Goal: Download file/media

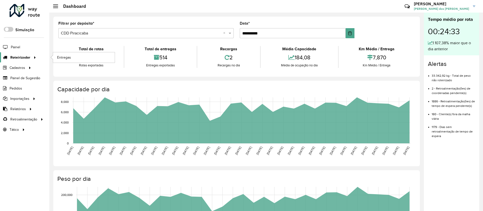
click at [15, 58] on span "Roteirizador" at bounding box center [20, 57] width 20 height 5
click at [69, 58] on span "Entregas" at bounding box center [64, 57] width 14 height 5
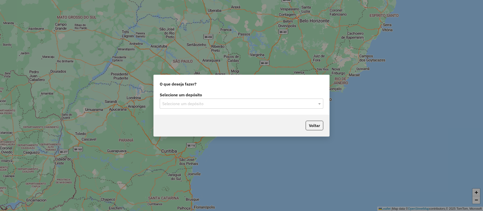
click at [199, 101] on input "text" at bounding box center [236, 104] width 148 height 6
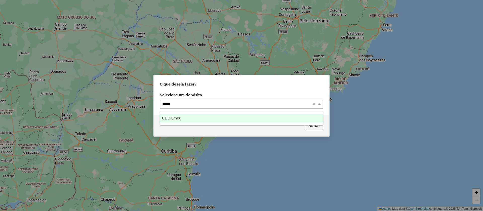
type input "******"
click at [174, 116] on span "CDD Embu" at bounding box center [171, 118] width 19 height 4
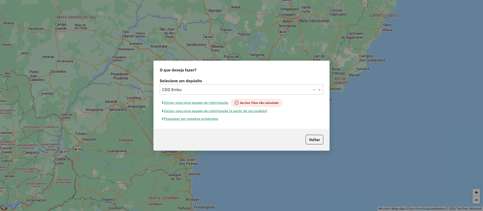
click at [195, 118] on button "Pesquisar por sessões existentes" at bounding box center [190, 119] width 61 height 8
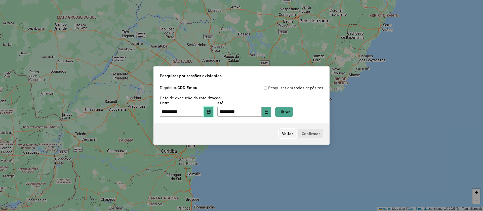
click at [211, 113] on icon "Choose Date" at bounding box center [209, 112] width 4 height 4
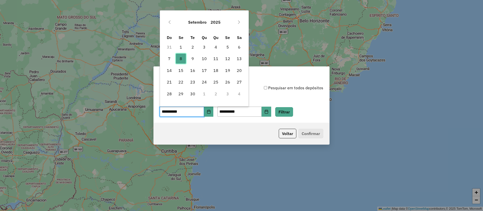
click at [181, 59] on span "8" at bounding box center [181, 59] width 10 height 10
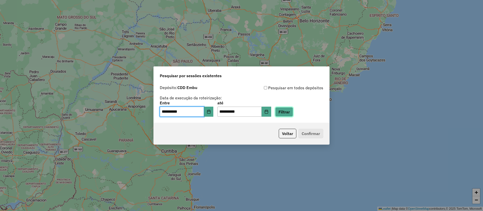
click at [288, 113] on button "Filtrar" at bounding box center [284, 112] width 18 height 10
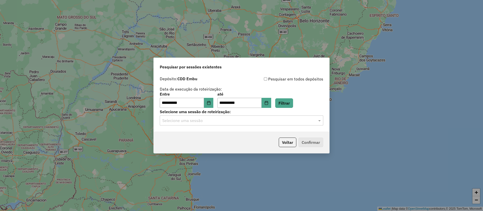
click at [190, 121] on input "text" at bounding box center [236, 121] width 148 height 6
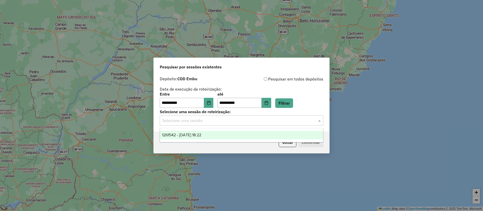
click at [185, 133] on span "1261542 - [DATE] 18:22" at bounding box center [181, 135] width 39 height 4
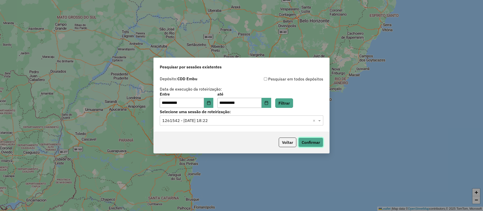
click at [303, 140] on button "Confirmar" at bounding box center [310, 143] width 25 height 10
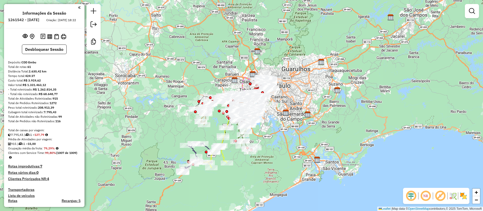
scroll to position [75, 0]
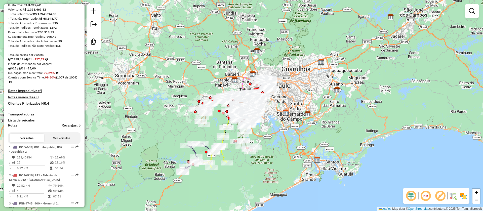
click at [31, 93] on h4 "Rotas improdutivas: 7" at bounding box center [44, 91] width 72 height 4
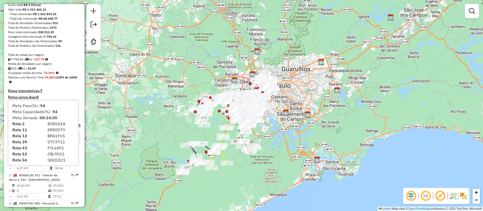
click at [155, 130] on div "Janela de atendimento Grade de atendimento Capacidade Transportadoras Veículos …" at bounding box center [241, 105] width 483 height 211
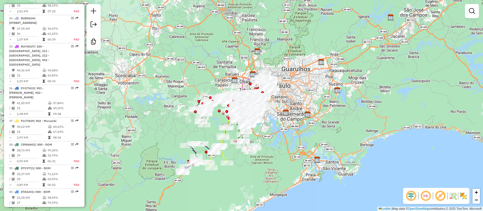
scroll to position [1170, 0]
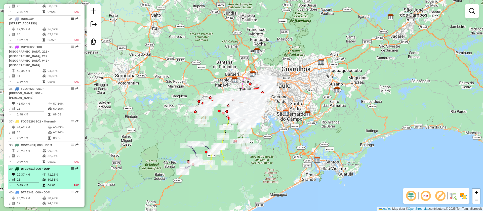
click at [30, 177] on td "25" at bounding box center [30, 179] width 26 height 5
select select "**********"
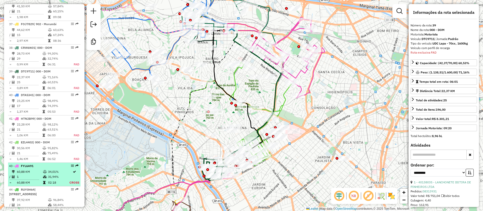
scroll to position [1309, 0]
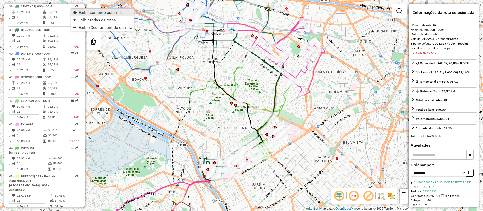
click at [100, 13] on span "Exibir somente esta rota" at bounding box center [101, 12] width 45 height 4
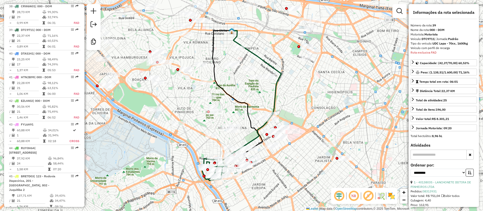
click at [246, 104] on icon at bounding box center [238, 94] width 50 height 129
click at [271, 93] on div "Janela de atendimento Grade de atendimento Capacidade Transportadoras Veículos …" at bounding box center [241, 105] width 483 height 211
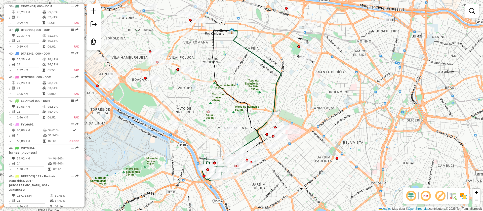
click at [275, 92] on icon at bounding box center [257, 89] width 50 height 119
select select "**********"
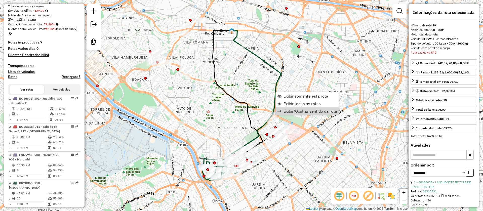
scroll to position [151, 0]
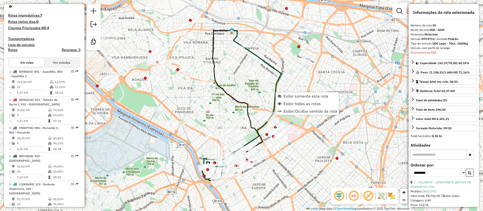
click at [33, 18] on h4 "Rotas improdutivas: 7" at bounding box center [44, 15] width 72 height 4
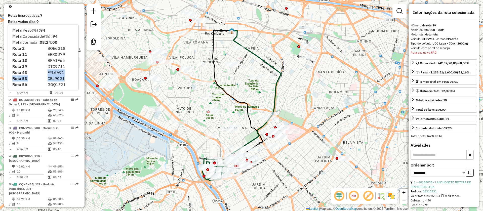
drag, startPoint x: 46, startPoint y: 74, endPoint x: 67, endPoint y: 77, distance: 21.3
click at [67, 77] on div "Meta Peso(%) : 94 Meta Capacidade(%) : 94 Meta Jornada : 08:24:00 Rota 2 BOE6G1…" at bounding box center [43, 57] width 70 height 65
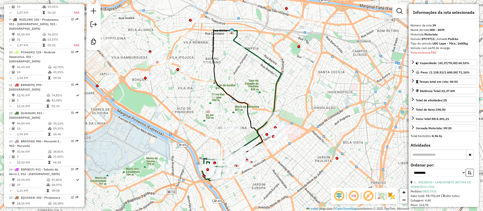
scroll to position [453, 0]
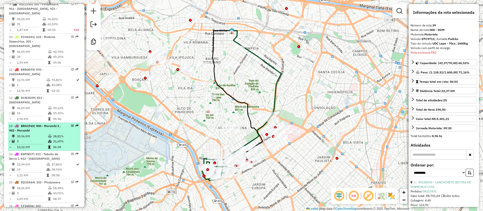
click at [32, 136] on td "30,96 KM" at bounding box center [32, 136] width 31 height 5
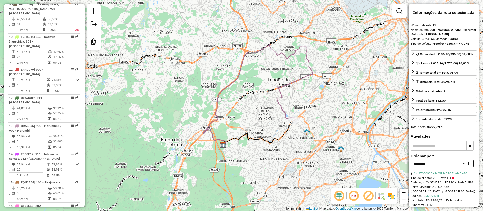
click at [372, 193] on em at bounding box center [368, 196] width 12 height 12
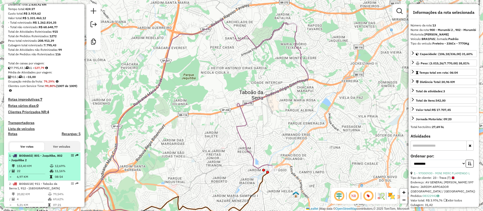
scroll to position [113, 0]
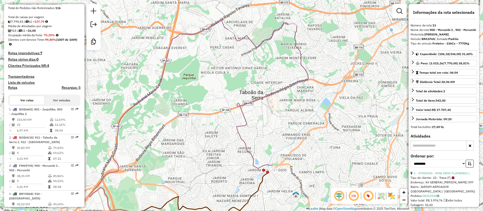
click at [35, 55] on h4 "Rotas improdutivas: 7" at bounding box center [44, 53] width 72 height 4
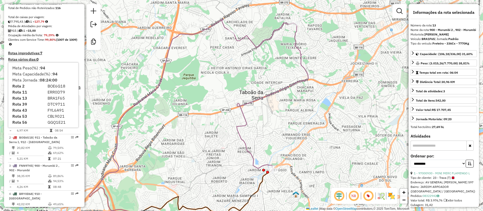
click at [207, 151] on div "Janela de atendimento Grade de atendimento Capacidade Transportadoras Veículos …" at bounding box center [241, 105] width 483 height 211
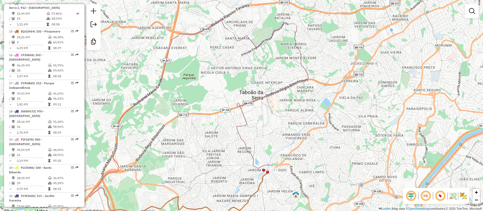
scroll to position [528, 0]
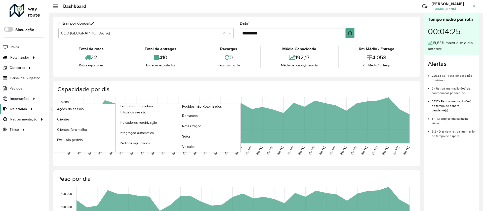
click at [14, 108] on span "Relatórios" at bounding box center [18, 108] width 17 height 5
click at [190, 127] on span "Roteirização" at bounding box center [192, 126] width 20 height 5
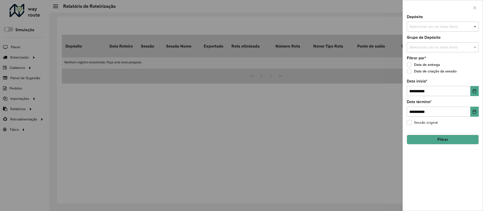
click at [476, 24] on span at bounding box center [475, 27] width 6 height 6
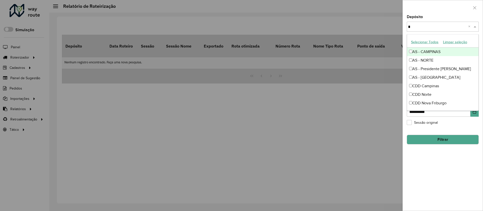
type input "**"
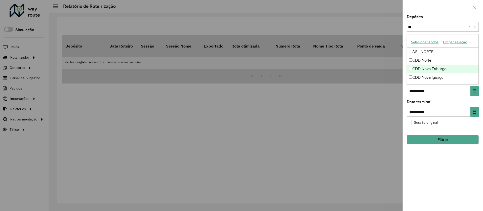
click at [428, 69] on div "CDD Nova Friburgo" at bounding box center [442, 69] width 71 height 9
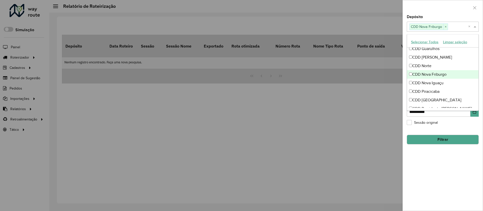
scroll to position [113, 0]
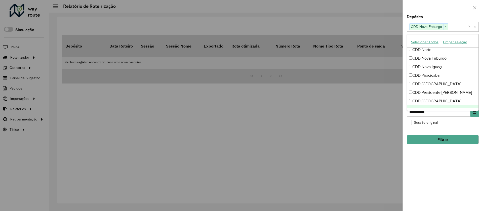
click at [442, 128] on div "**********" at bounding box center [443, 113] width 80 height 196
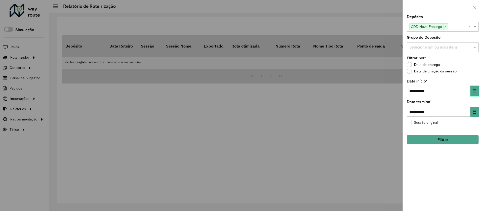
click at [476, 92] on icon "Choose Date" at bounding box center [474, 91] width 3 height 4
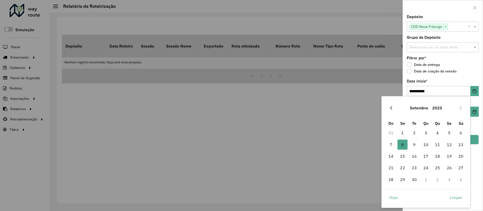
click at [391, 108] on icon "Previous Month" at bounding box center [391, 108] width 2 height 4
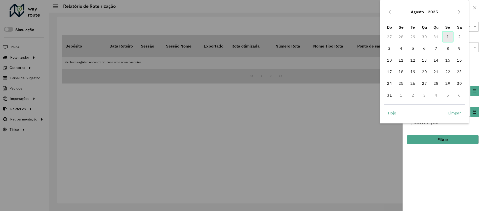
click at [448, 36] on span "1" at bounding box center [448, 37] width 10 height 10
type input "**********"
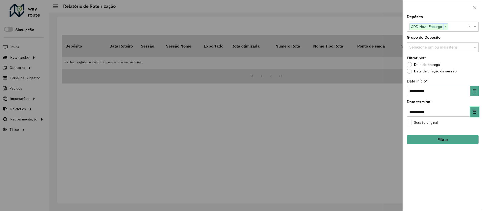
click at [474, 110] on icon "Choose Date" at bounding box center [474, 112] width 4 height 4
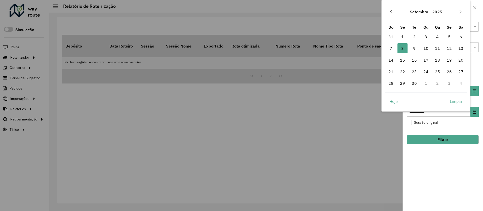
click at [392, 11] on icon "Previous Month" at bounding box center [391, 12] width 4 height 4
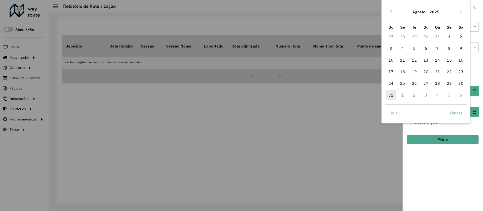
click at [389, 94] on span "31" at bounding box center [391, 95] width 10 height 10
type input "**********"
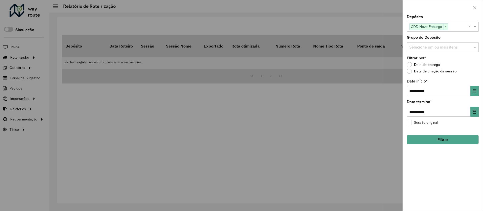
click at [439, 138] on button "Filtrar" at bounding box center [443, 140] width 72 height 10
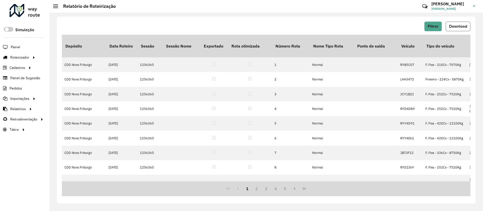
click at [454, 27] on span "Download" at bounding box center [458, 26] width 18 height 4
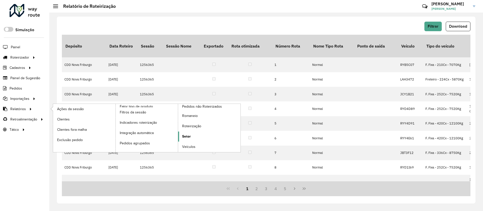
click at [185, 135] on span "Setor" at bounding box center [186, 136] width 9 height 5
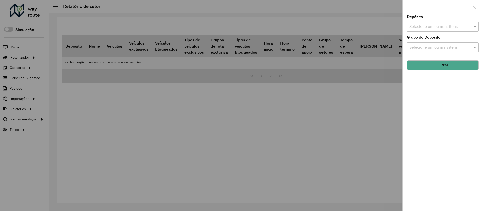
click at [429, 27] on input "text" at bounding box center [440, 27] width 64 height 6
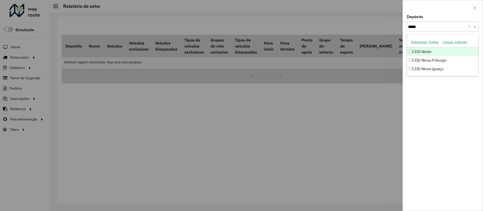
type input "******"
click at [426, 59] on div "CDD Nova Friburgo" at bounding box center [442, 60] width 71 height 9
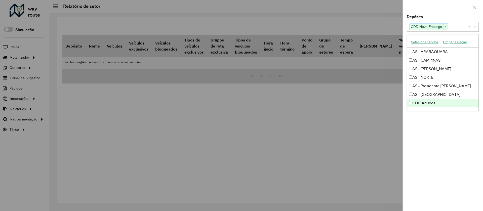
click at [435, 138] on div "Depósito Selecione um ou mais itens CDD Nova Friburgo × × Grupo de Depósito Sel…" at bounding box center [443, 113] width 80 height 196
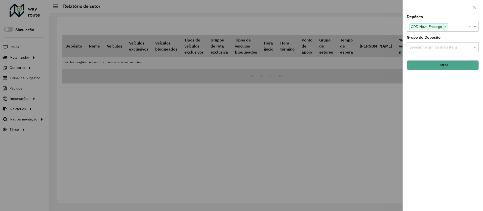
click at [433, 65] on button "Filtrar" at bounding box center [443, 65] width 72 height 10
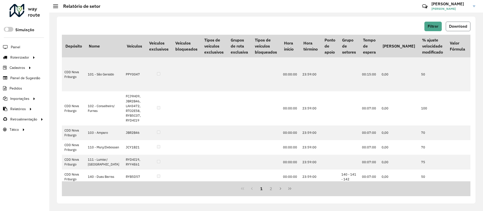
click at [457, 26] on span "Download" at bounding box center [458, 26] width 18 height 4
